Goal: Find specific page/section: Find specific page/section

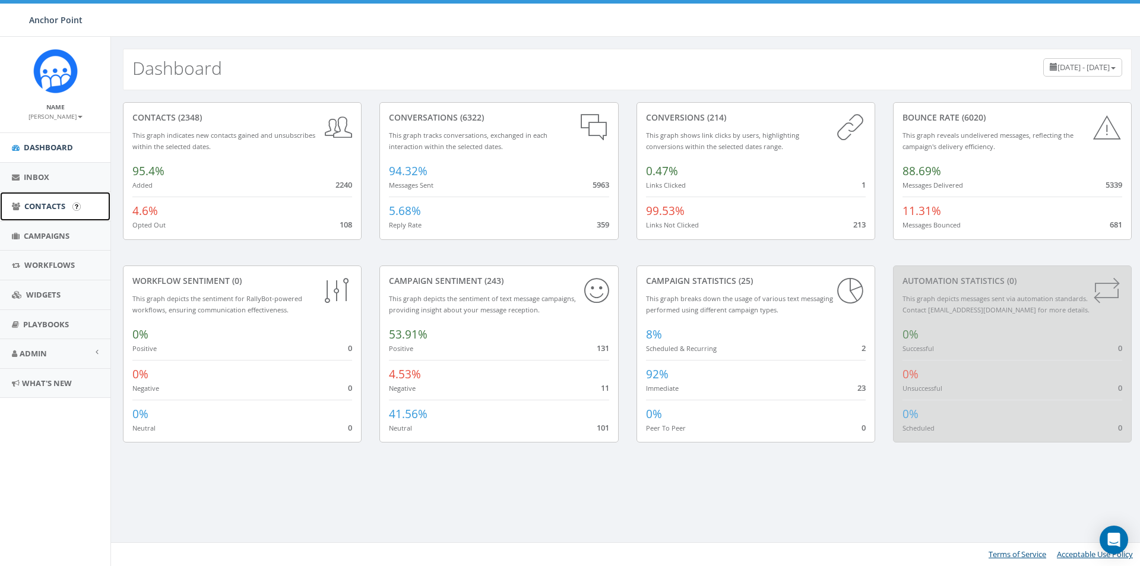
click at [53, 208] on span "Contacts" at bounding box center [44, 206] width 41 height 11
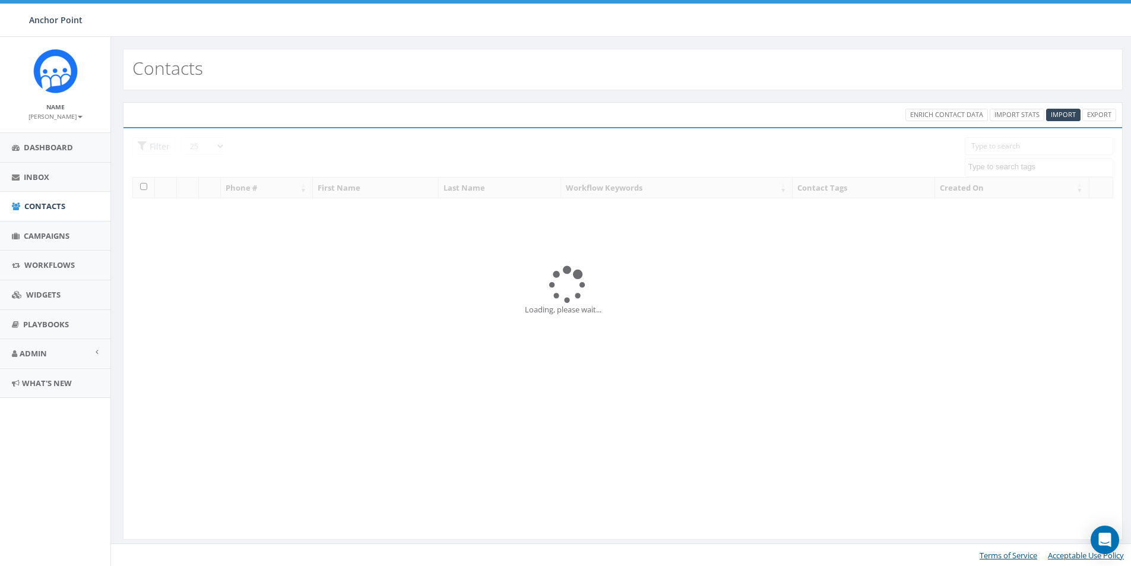
select select
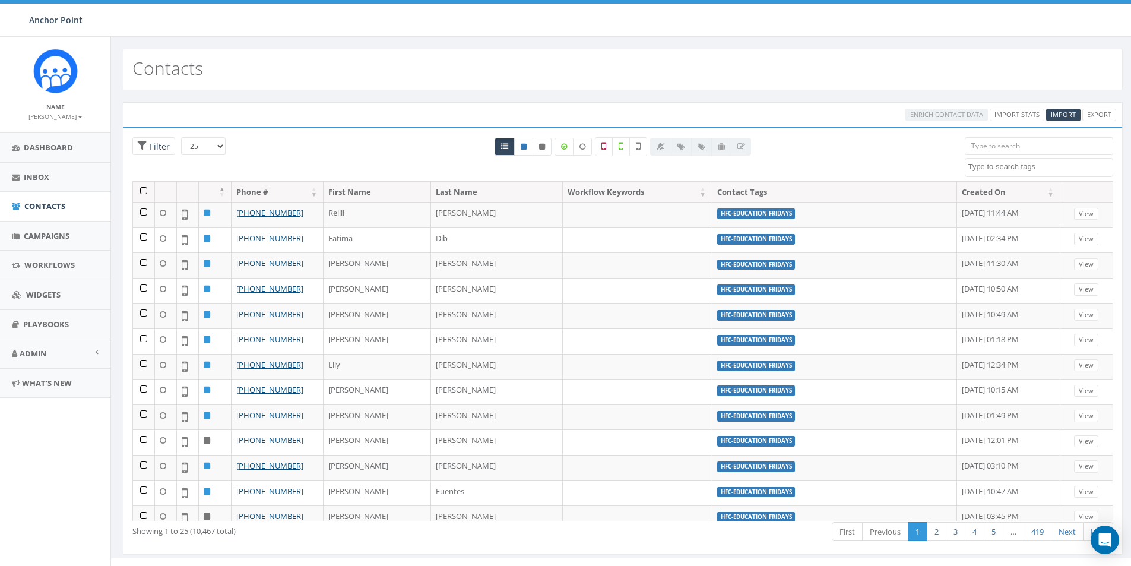
click at [987, 144] on input "search" at bounding box center [1039, 146] width 148 height 18
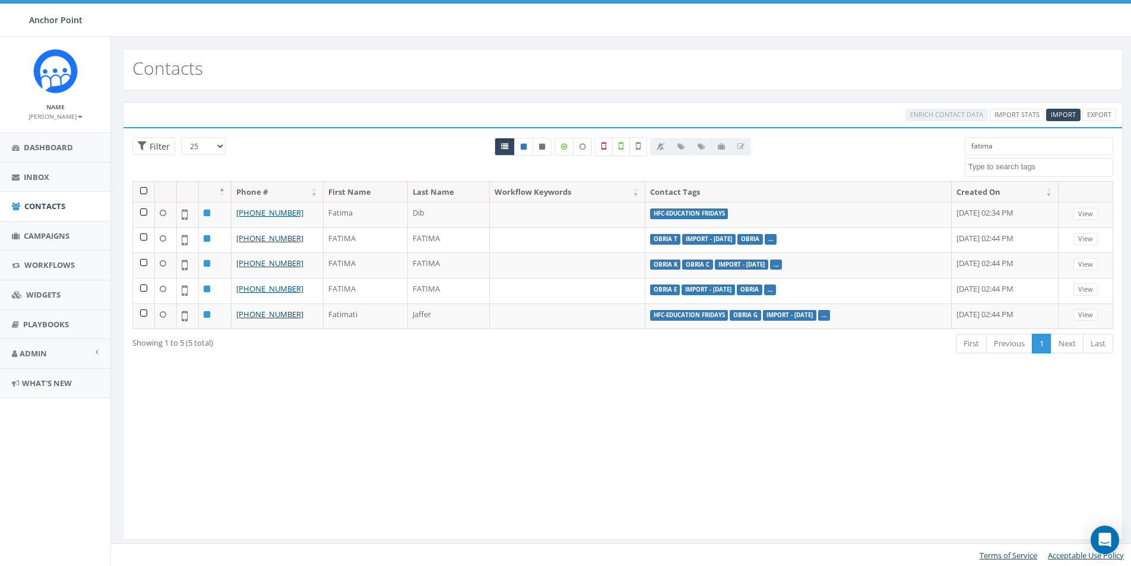
drag, startPoint x: 999, startPoint y: 146, endPoint x: 953, endPoint y: 145, distance: 46.3
click at [953, 145] on div "25 50 100 Filter All 0 contact(s) on current page All 10467 contact(s) filtered…" at bounding box center [623, 159] width 999 height 44
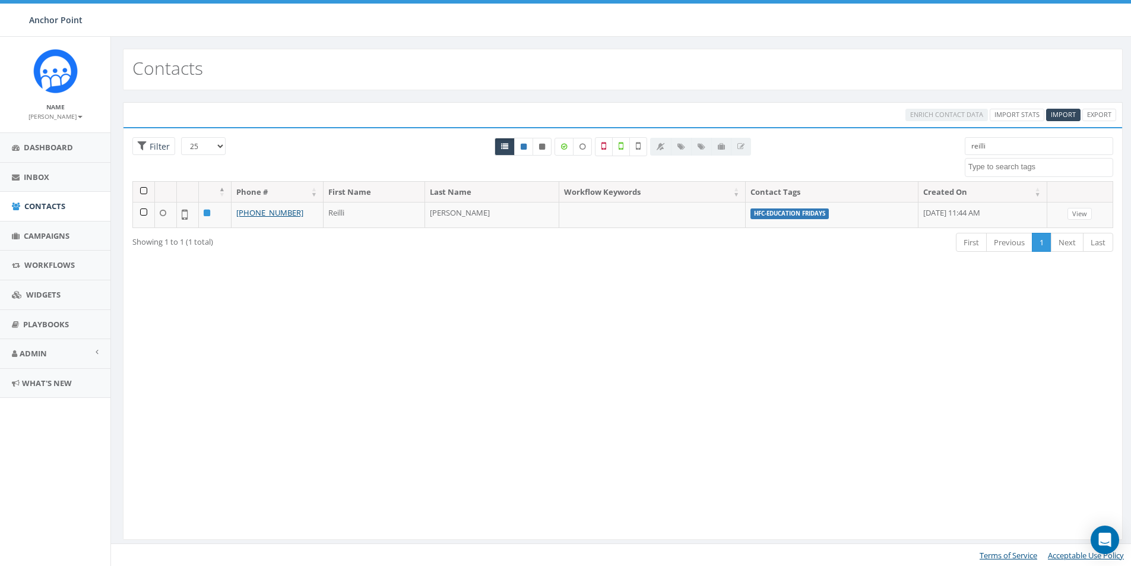
drag, startPoint x: 1000, startPoint y: 143, endPoint x: 923, endPoint y: 141, distance: 76.6
click at [943, 143] on div "25 50 100 Filter All 0 contact(s) on current page All 1 contact(s) filtered rei…" at bounding box center [623, 159] width 999 height 44
type input "[PERSON_NAME]"
